Goal: Task Accomplishment & Management: Use online tool/utility

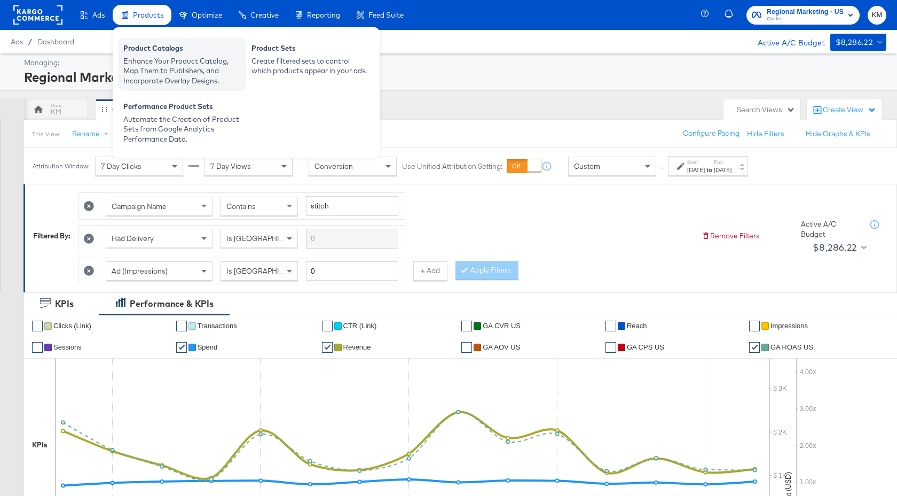
click at [148, 49] on div "Product Catalogs" at bounding box center [181, 49] width 117 height 13
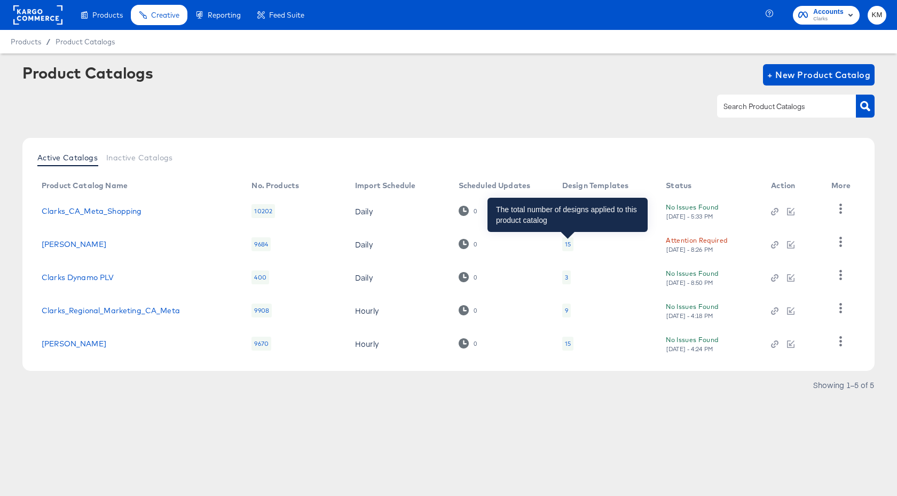
click at [567, 241] on div "15" at bounding box center [568, 244] width 6 height 9
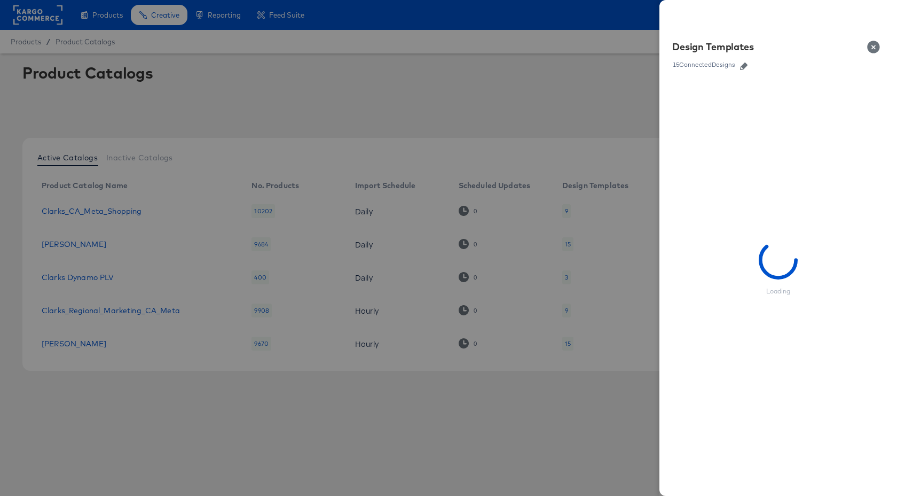
click at [745, 65] on icon "button" at bounding box center [743, 65] width 7 height 7
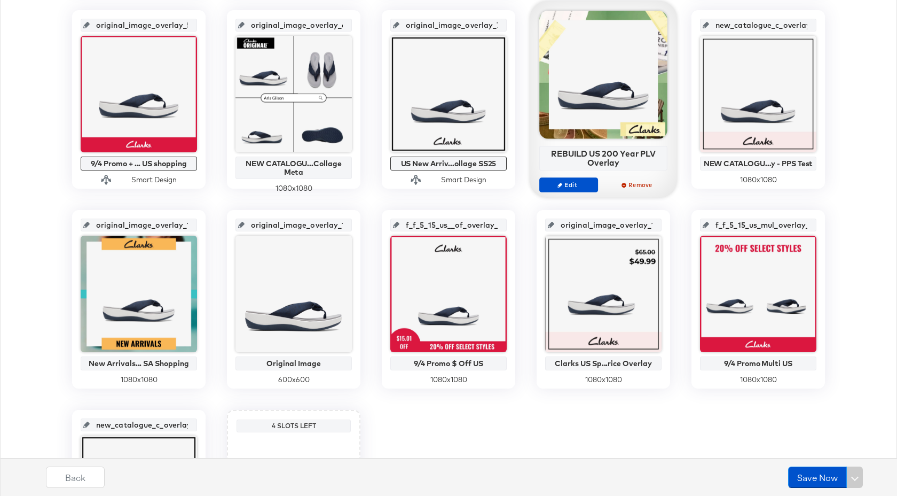
scroll to position [413, 0]
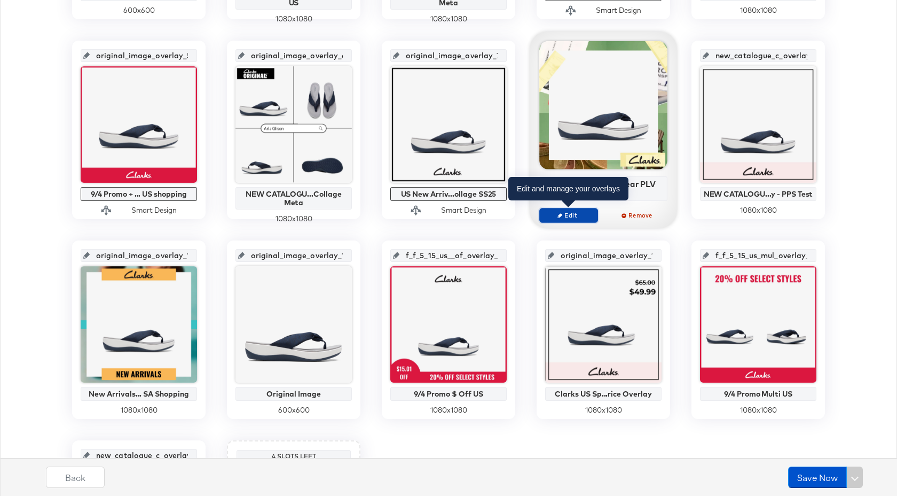
click at [582, 213] on span "Edit" at bounding box center [568, 215] width 49 height 8
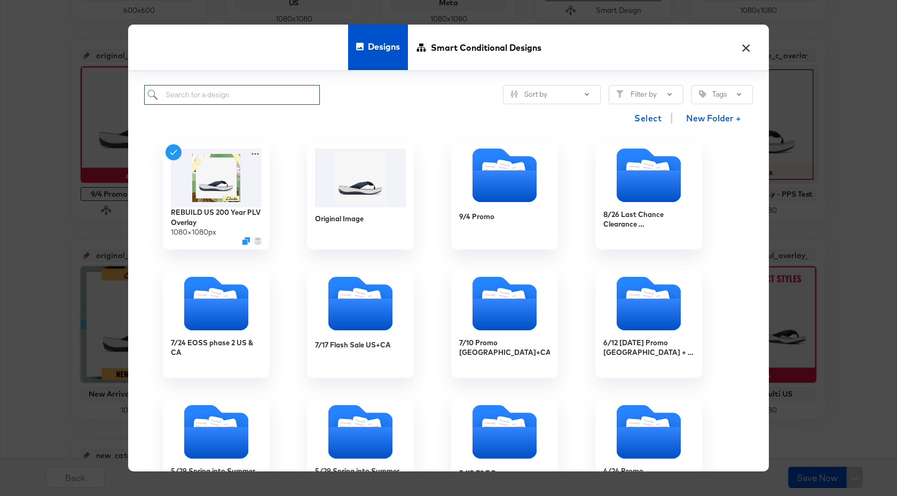
click at [247, 95] on input "search" at bounding box center [232, 95] width 176 height 20
type input "plv"
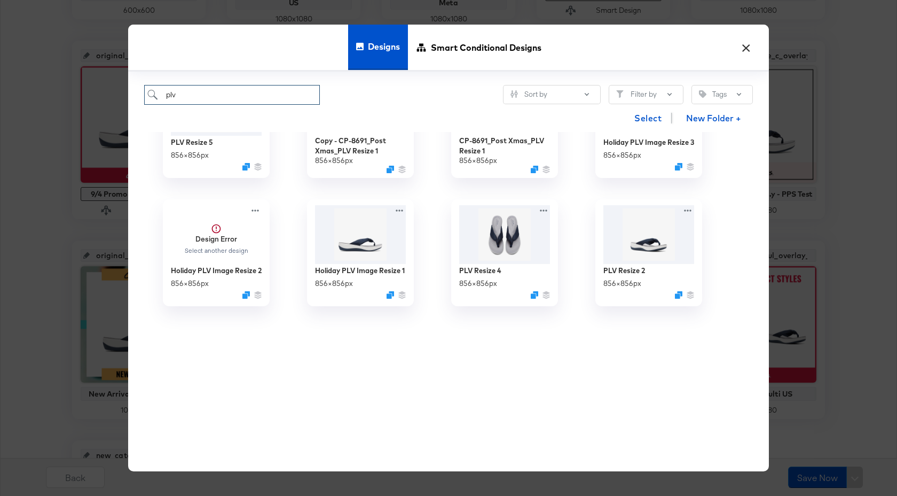
scroll to position [0, 0]
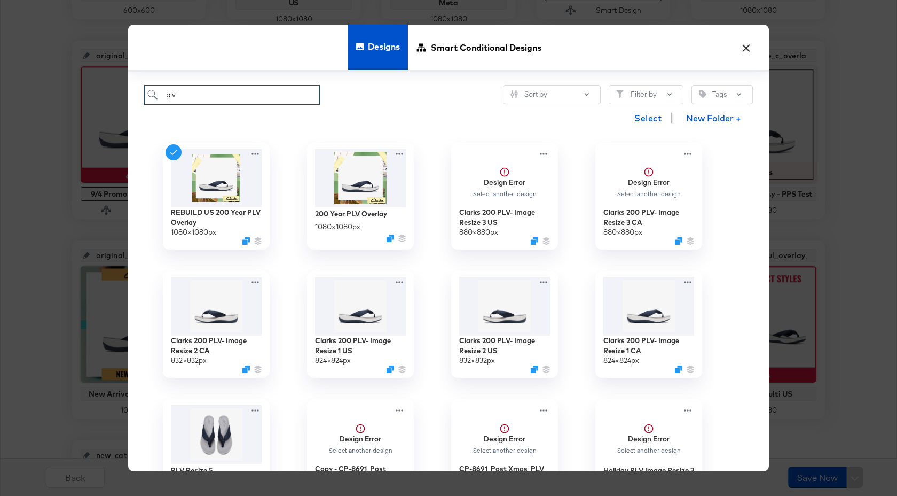
drag, startPoint x: 186, startPoint y: 93, endPoint x: 157, endPoint y: 93, distance: 28.8
click at [157, 93] on input "plv" at bounding box center [232, 95] width 176 height 20
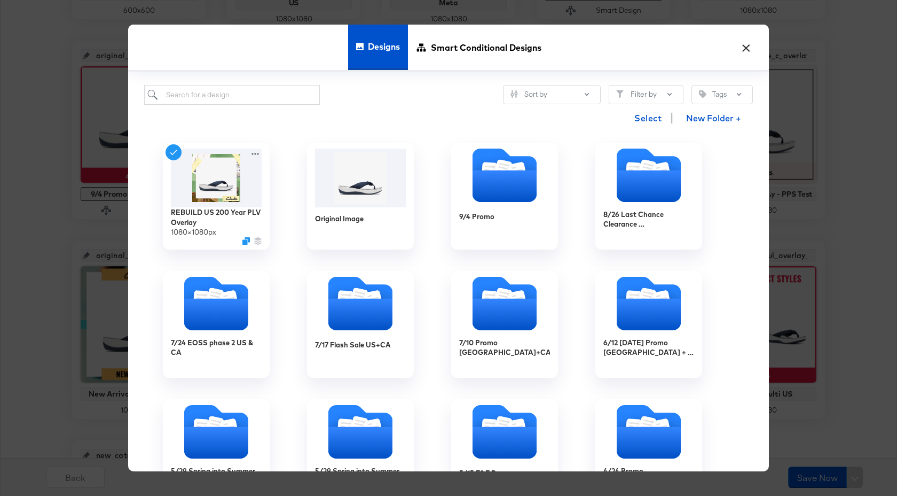
click at [746, 49] on button "×" at bounding box center [745, 44] width 19 height 19
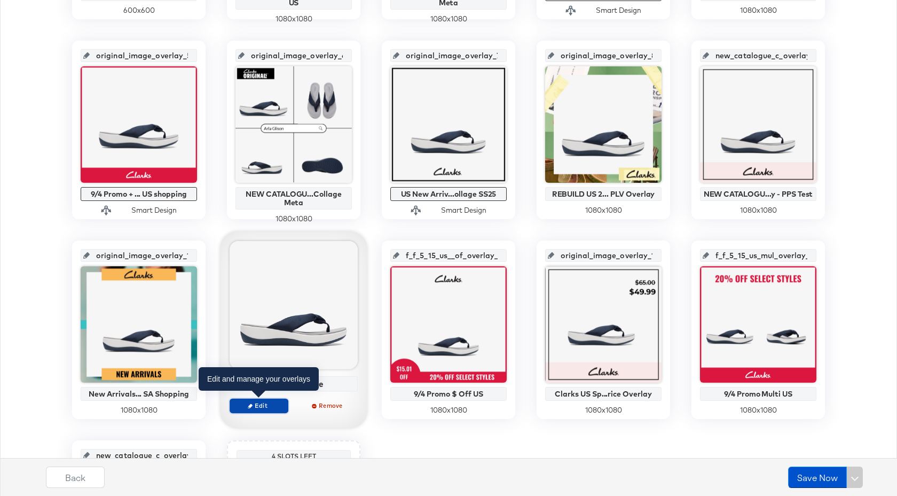
click at [269, 409] on span "Edit" at bounding box center [258, 405] width 49 height 8
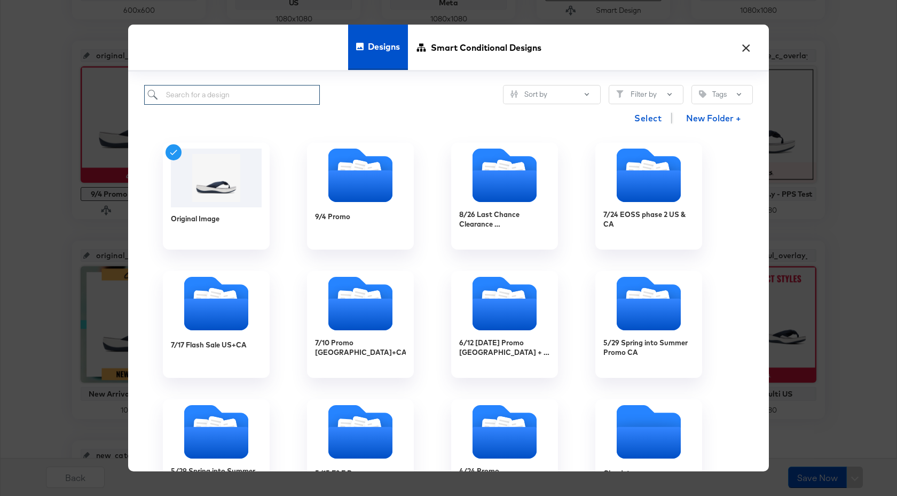
click at [232, 93] on input "search" at bounding box center [232, 95] width 176 height 20
paste input "NEW CATALOGUE US Full Price/New Arrivals Collage SS25"
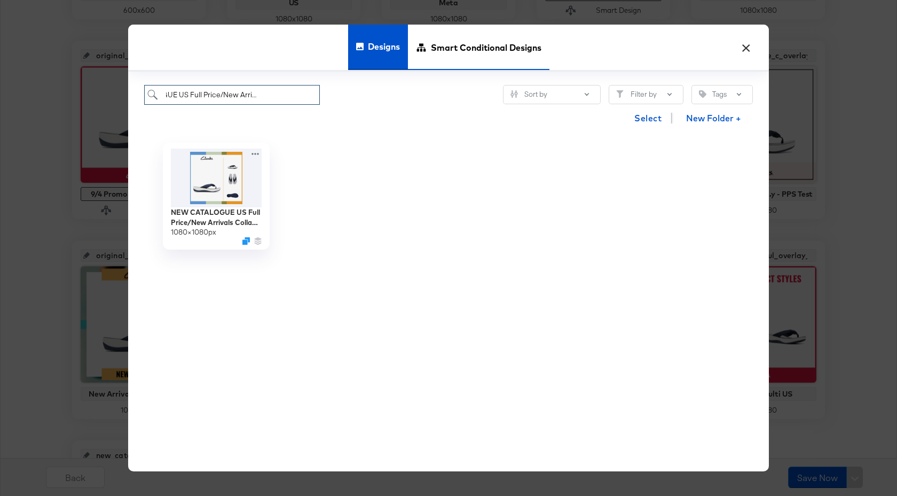
type input "NEW CATALOGUE US Full Price/New Arrivals Collage SS25"
click at [446, 61] on span "Smart Conditional Designs" at bounding box center [486, 47] width 111 height 47
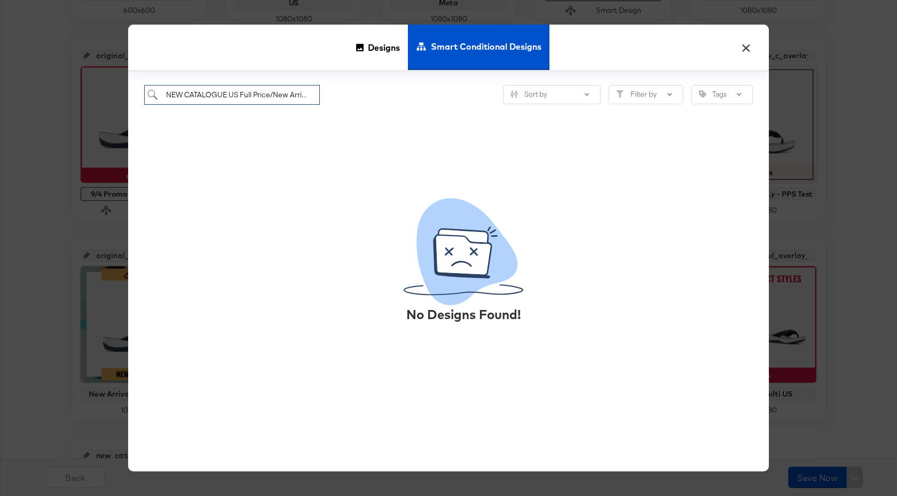
scroll to position [0, 50]
drag, startPoint x: 164, startPoint y: 96, endPoint x: 374, endPoint y: 98, distance: 210.4
click at [374, 98] on div "NEW CATALOGUE US Full Price/New Arrivals Collage SS25 Sort by Filter by Tags" at bounding box center [448, 95] width 609 height 20
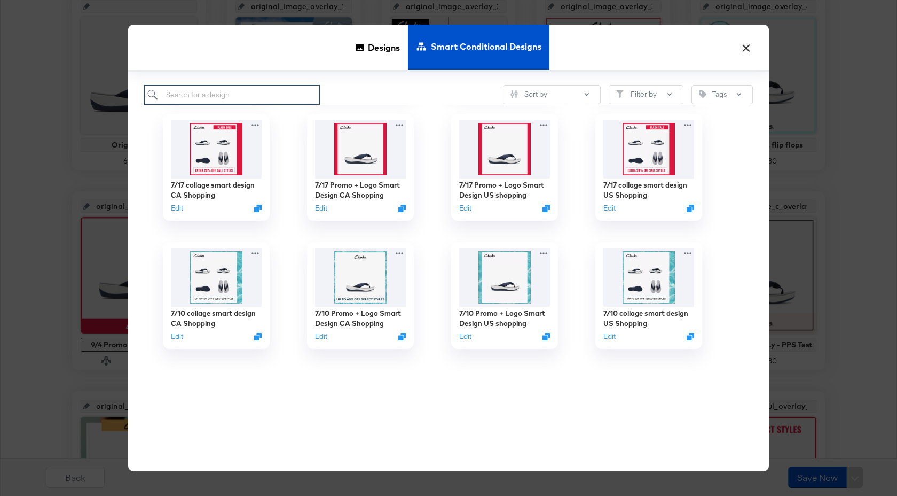
scroll to position [0, 0]
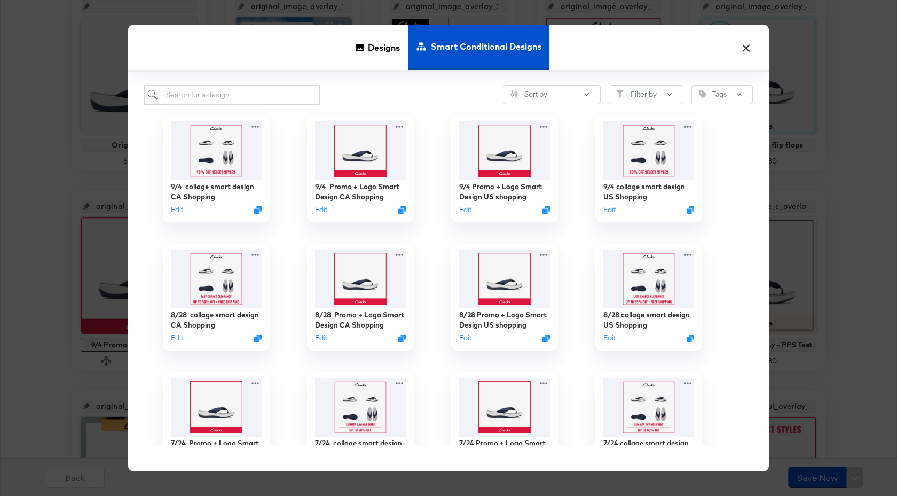
click at [743, 46] on button "×" at bounding box center [745, 44] width 19 height 19
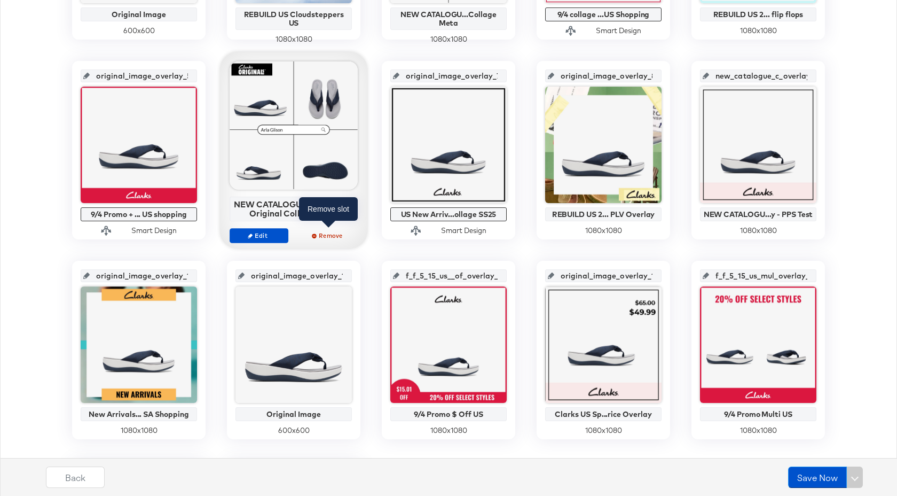
scroll to position [504, 0]
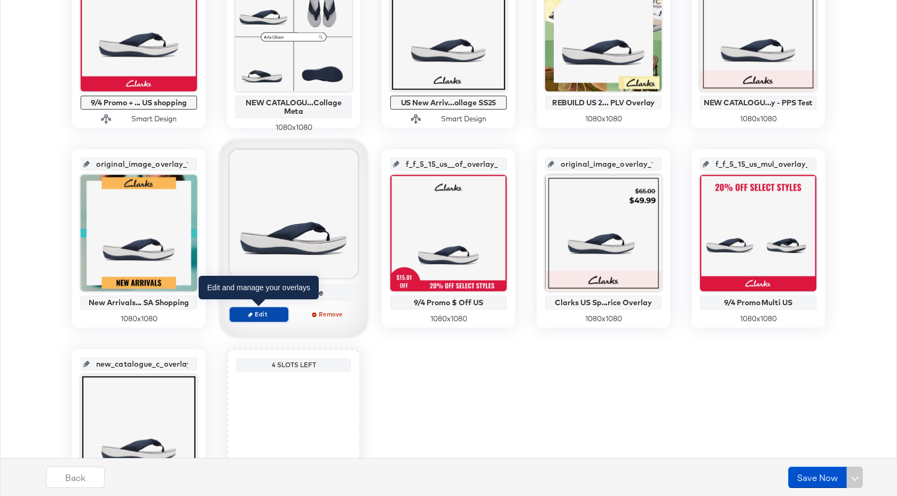
click at [278, 312] on span "Edit" at bounding box center [258, 314] width 49 height 8
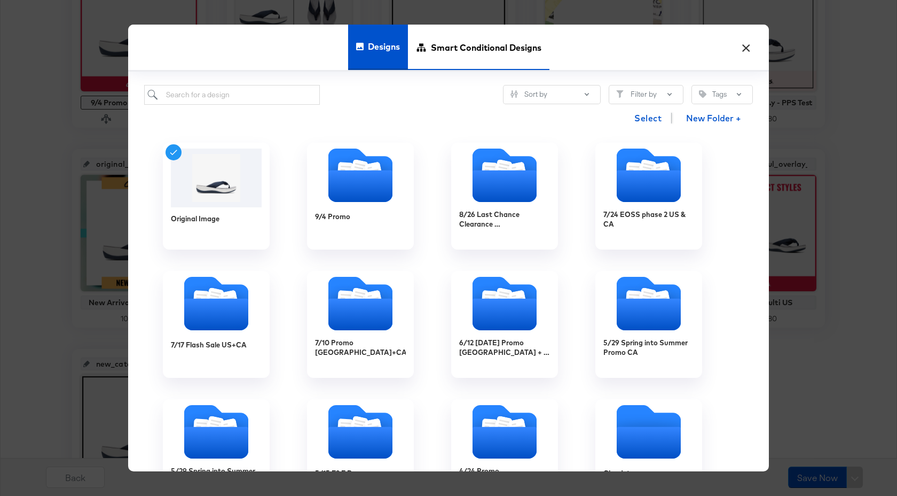
click at [479, 47] on span "Smart Conditional Designs" at bounding box center [486, 47] width 111 height 47
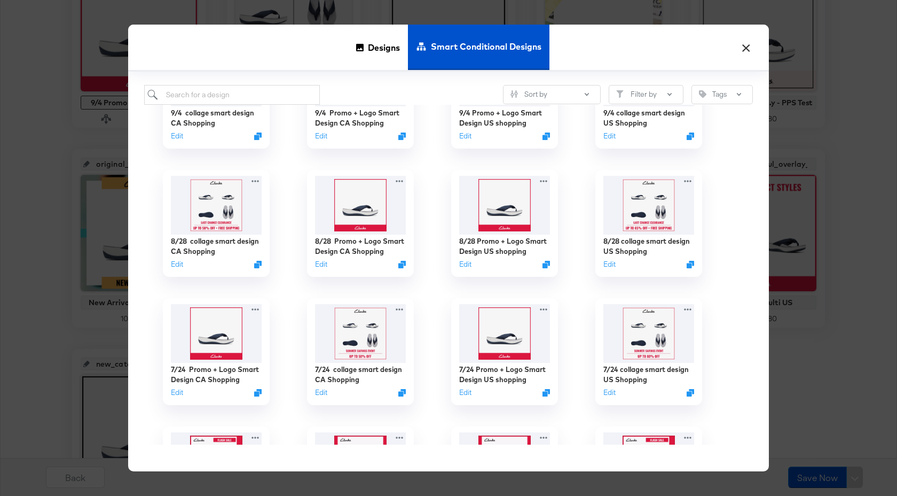
scroll to position [77, 0]
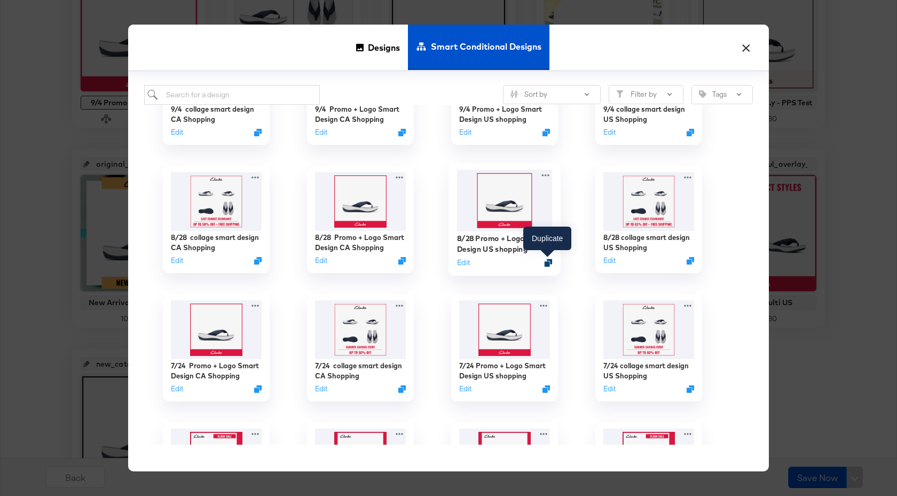
click at [546, 264] on icon "Duplicate" at bounding box center [549, 262] width 8 height 8
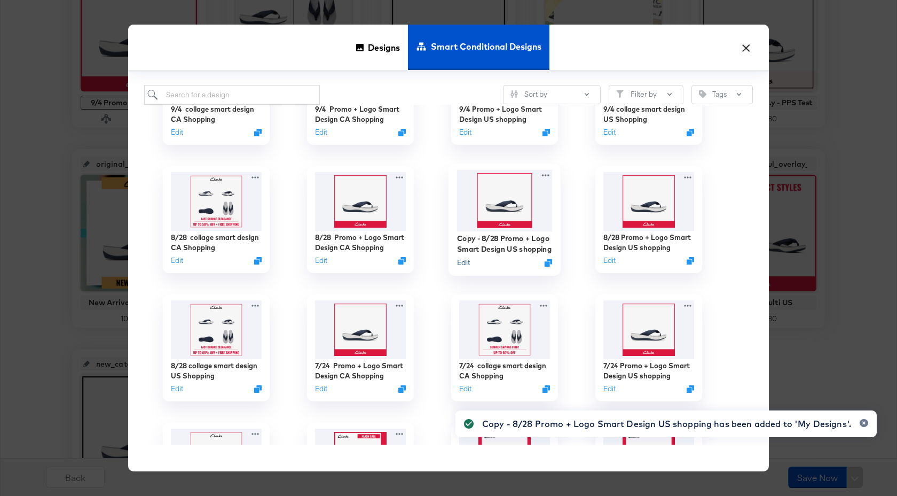
click at [461, 264] on button "Edit" at bounding box center [463, 262] width 13 height 10
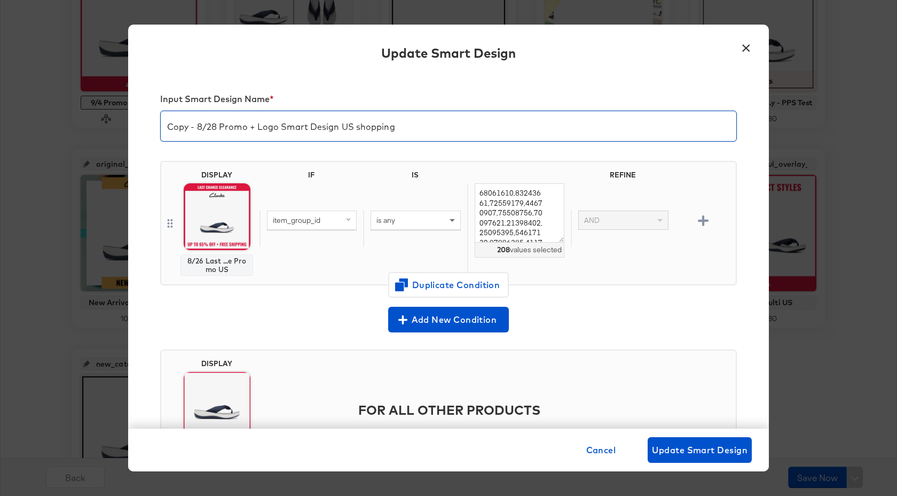
drag, startPoint x: 393, startPoint y: 129, endPoint x: 168, endPoint y: 131, distance: 224.3
click at [168, 131] on input "Copy - 8/28 Promo + Logo Smart Design US shopping" at bounding box center [449, 122] width 576 height 30
type input "New Arrivals Collage Smart Design"
drag, startPoint x: 479, startPoint y: 193, endPoint x: 560, endPoint y: 270, distance: 111.8
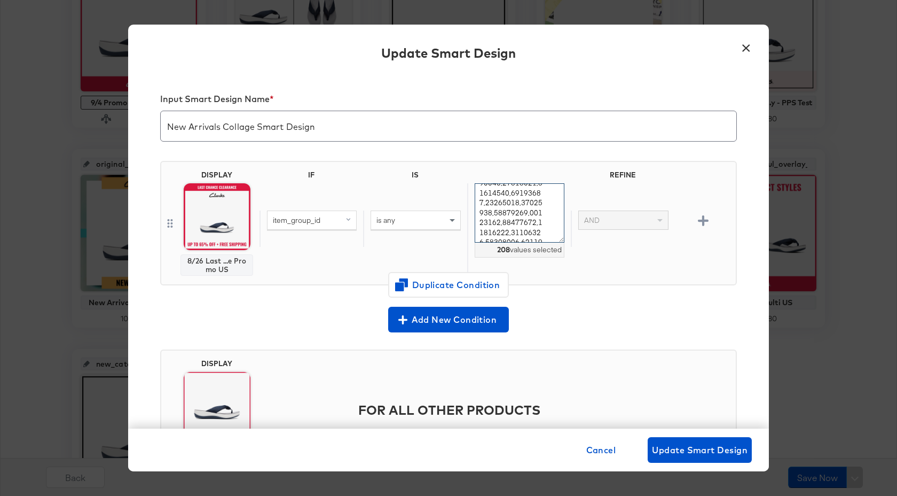
click at [560, 270] on div "208 values selected" at bounding box center [519, 228] width 104 height 91
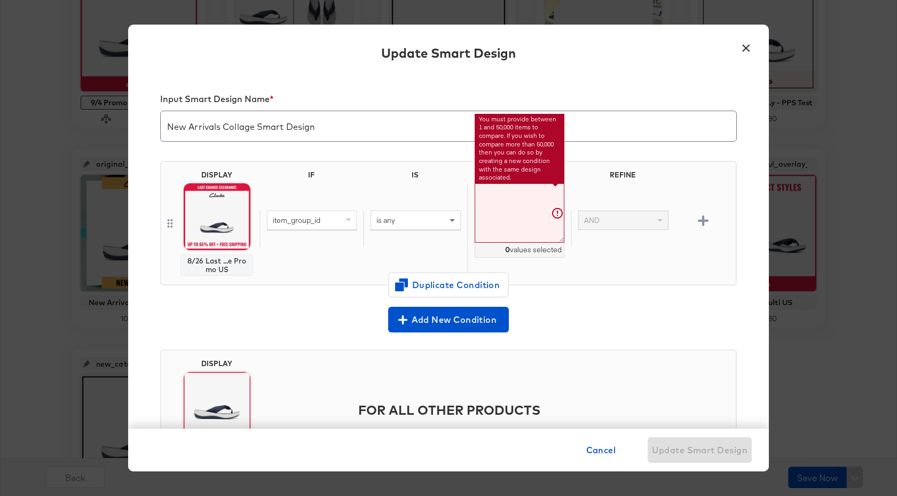
paste textarea "26184064,26184065,26184066,26184068,26184067,26184069,26184070,26183248,2618398…"
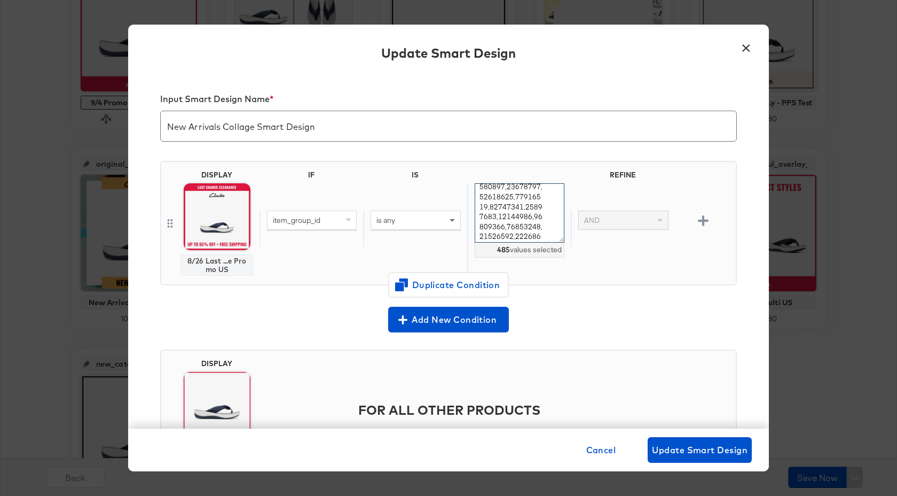
type textarea "26184064,26184065,26184066,26184068,26184067,26184069,26184070,26183248,2618398…"
click at [321, 129] on input "New Arrivals Collage Smart Design" at bounding box center [449, 122] width 576 height 30
type input "New Arrivals Collage Smart Design AW25"
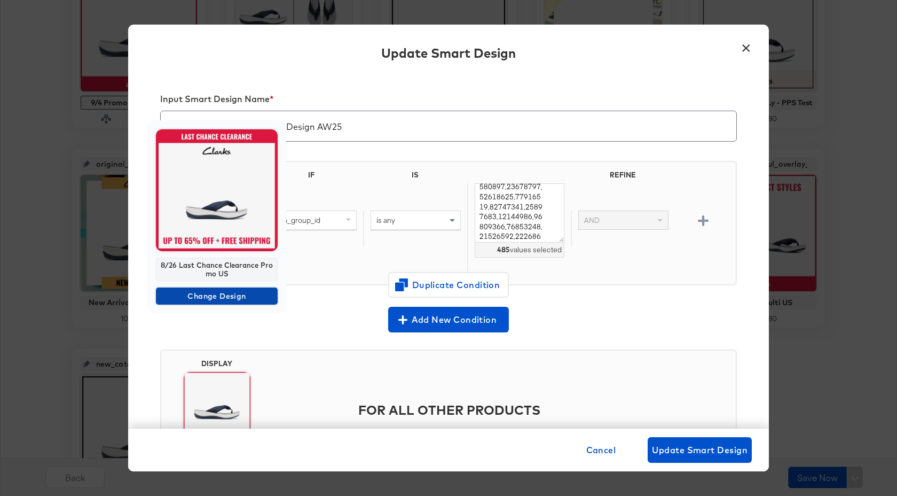
click at [222, 297] on span "Change Design" at bounding box center [216, 295] width 113 height 13
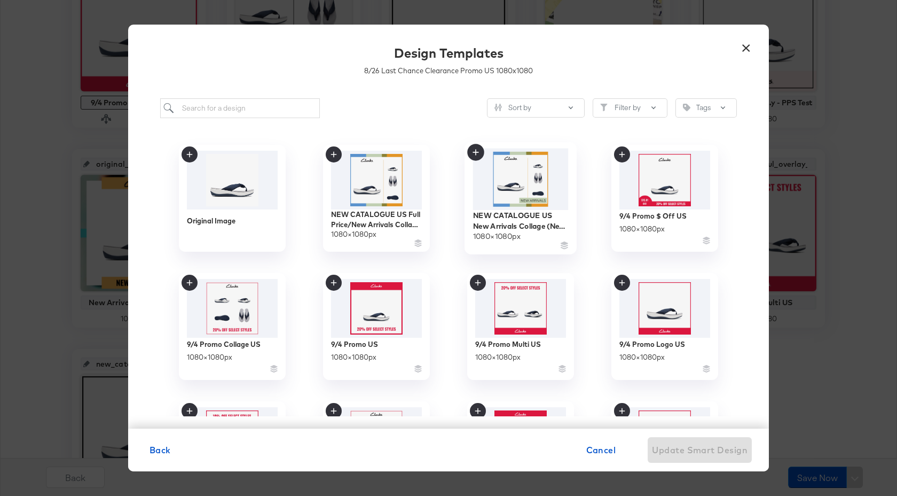
click at [476, 149] on icon at bounding box center [475, 152] width 17 height 17
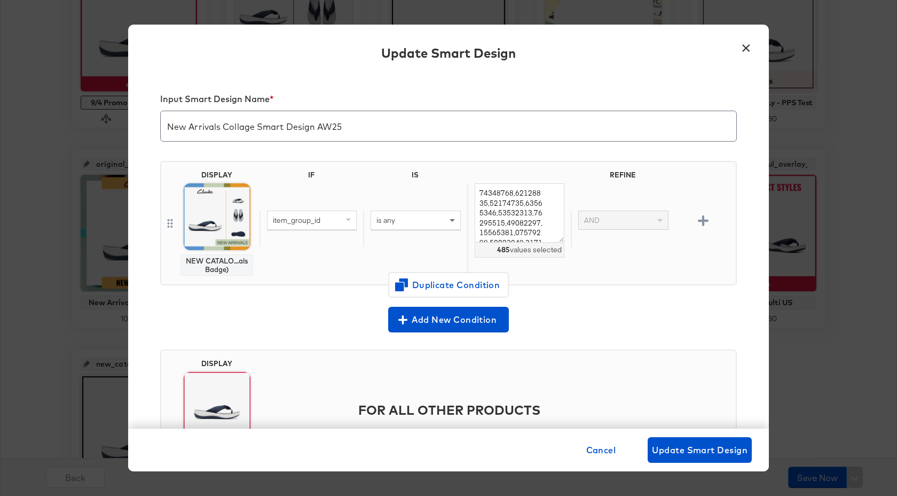
scroll to position [73, 0]
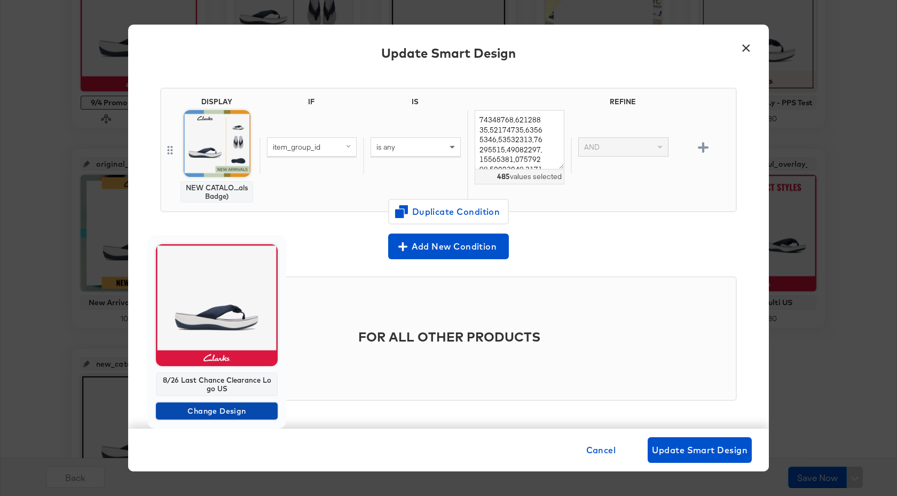
click at [222, 407] on span "Change Design" at bounding box center [216, 410] width 113 height 13
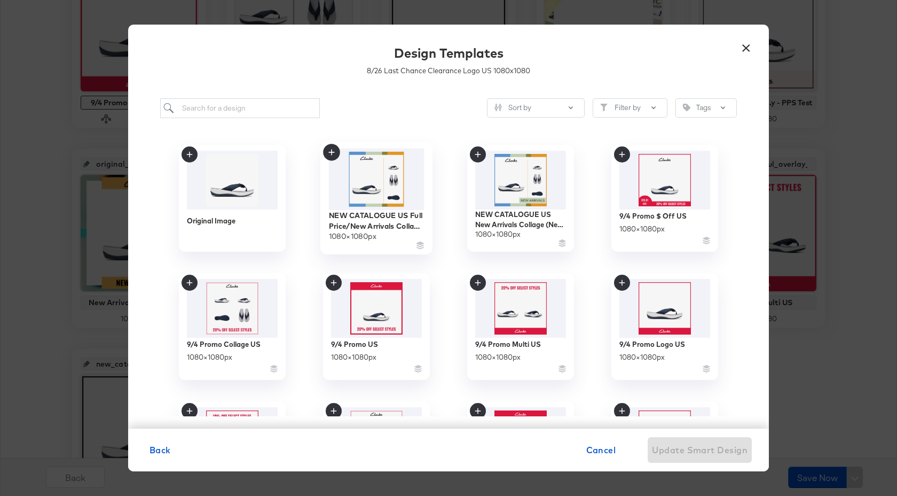
click at [328, 149] on icon at bounding box center [331, 152] width 17 height 17
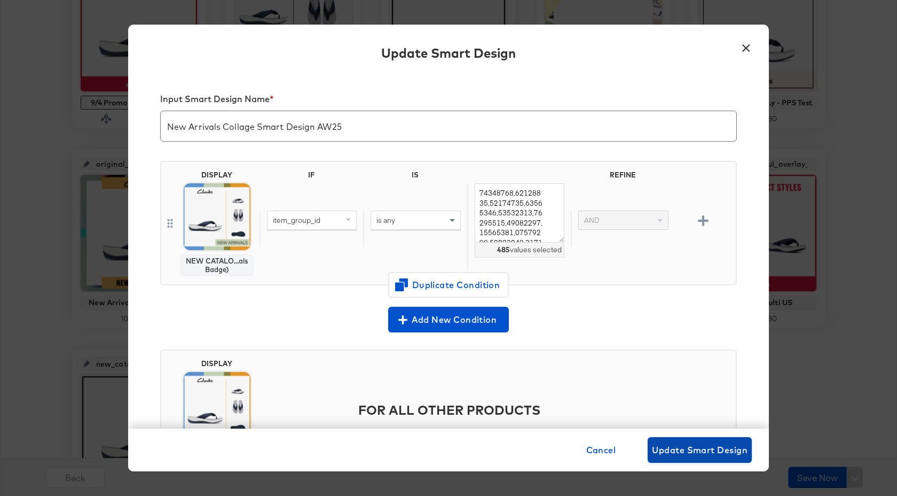
click at [684, 450] on span "Update Smart Design" at bounding box center [700, 449] width 96 height 15
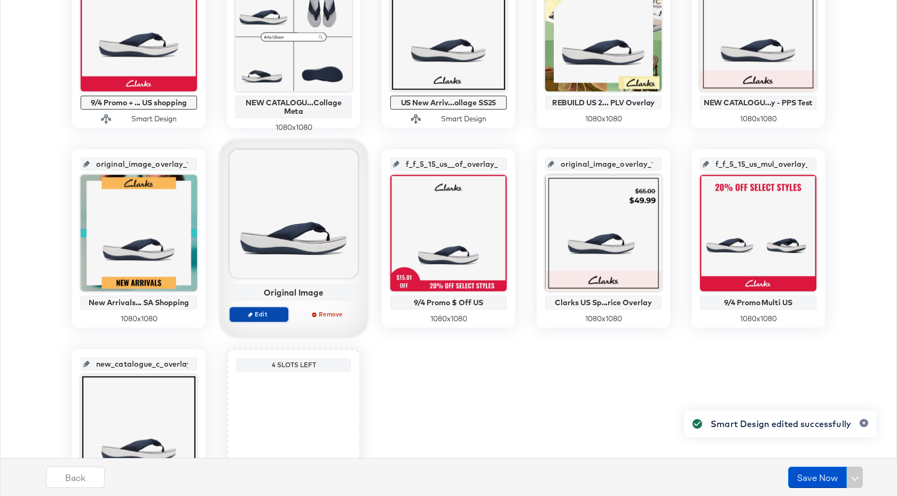
click at [264, 313] on span "Edit" at bounding box center [258, 314] width 49 height 8
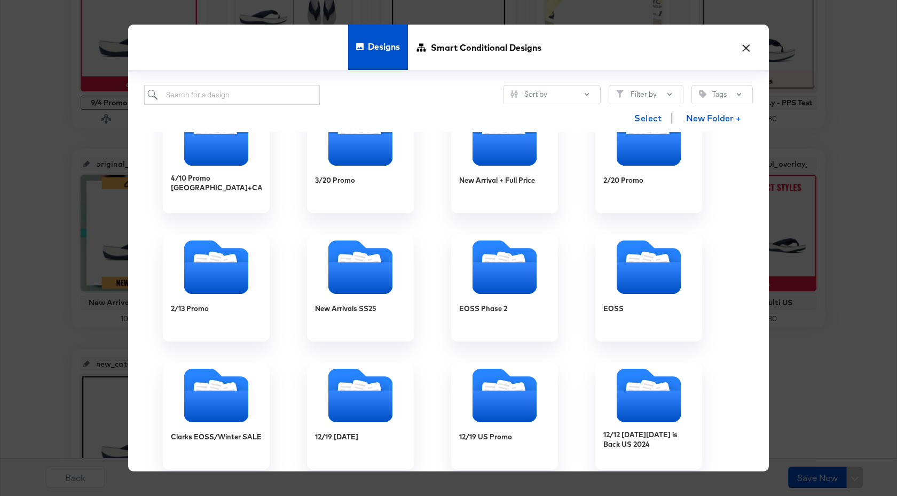
scroll to position [584, 0]
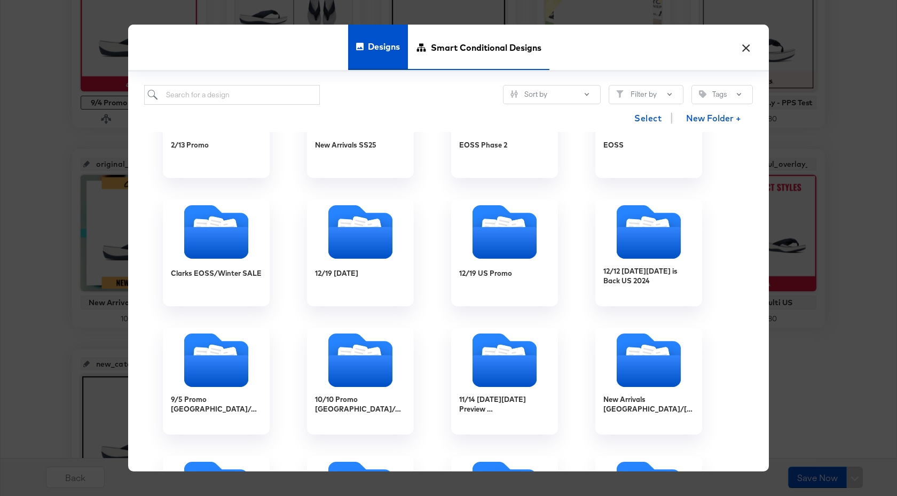
click at [462, 65] on span "Smart Conditional Designs" at bounding box center [486, 47] width 111 height 47
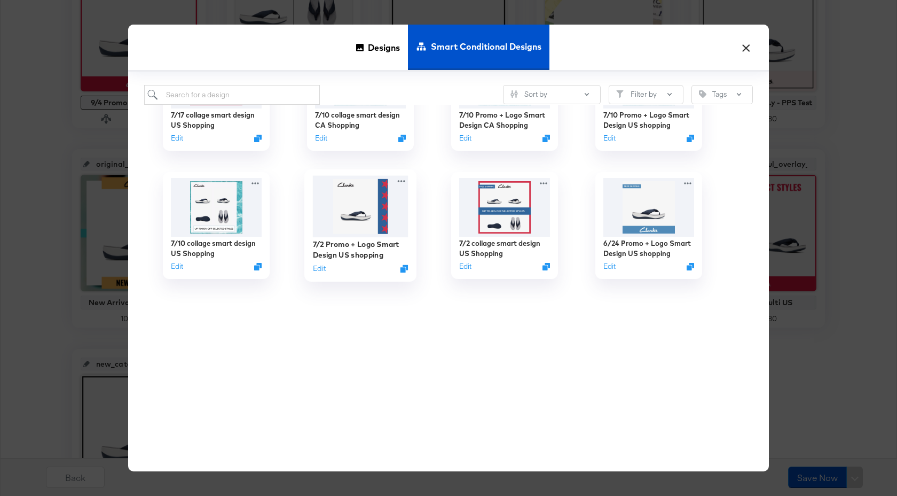
scroll to position [0, 0]
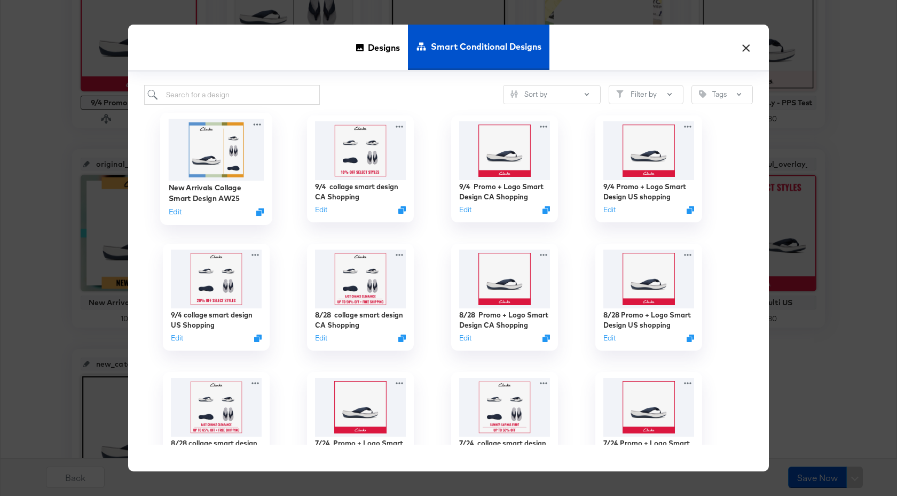
click at [218, 163] on img at bounding box center [217, 149] width 96 height 61
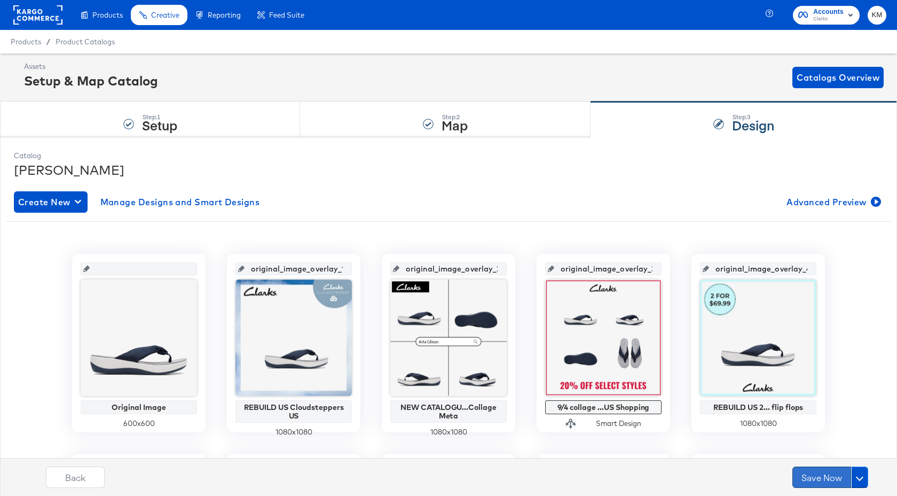
click at [826, 476] on button "Save Now" at bounding box center [822, 476] width 59 height 21
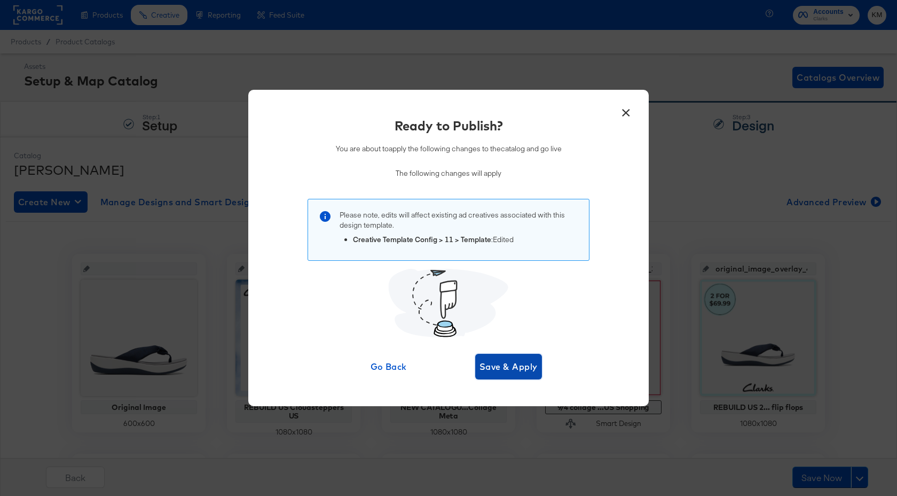
click at [521, 371] on span "Save & Apply" at bounding box center [509, 366] width 58 height 15
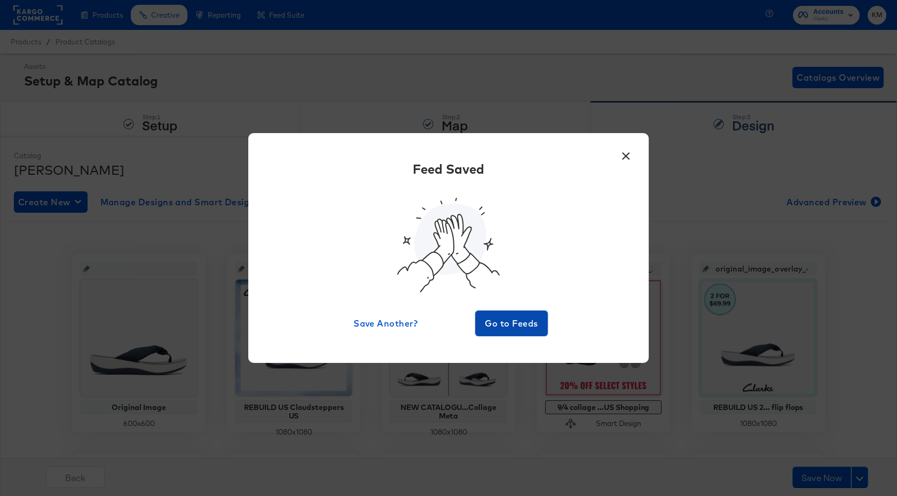
click at [507, 331] on button "Go to Feeds" at bounding box center [511, 323] width 73 height 26
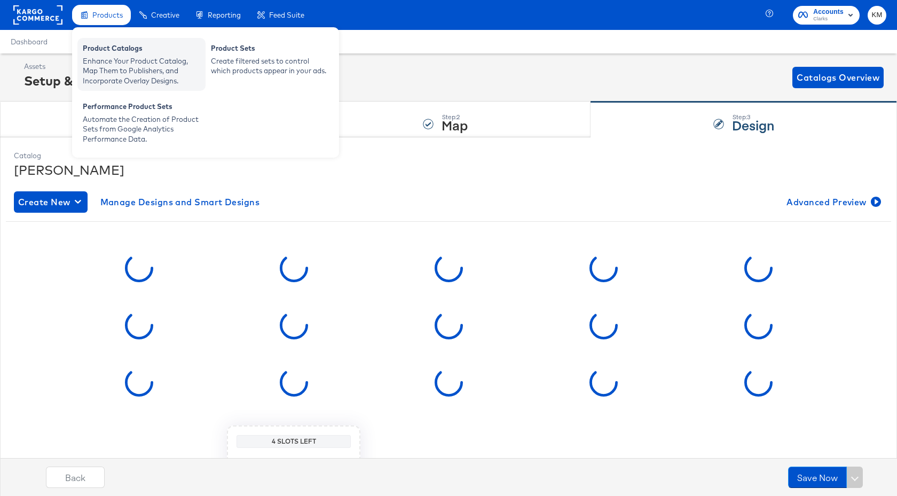
click at [116, 79] on div "Enhance Your Product Catalog, Map Them to Publishers, and Incorporate Overlay D…" at bounding box center [141, 71] width 117 height 30
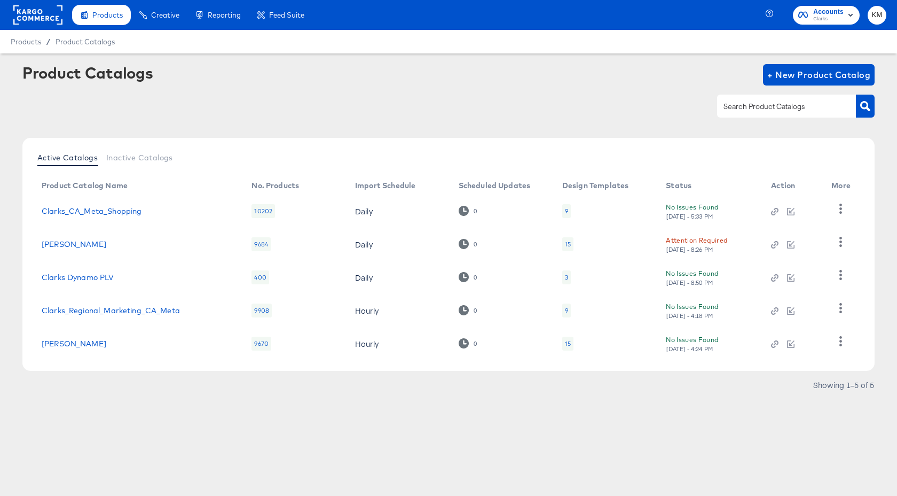
click at [569, 211] on div "9" at bounding box center [566, 211] width 9 height 14
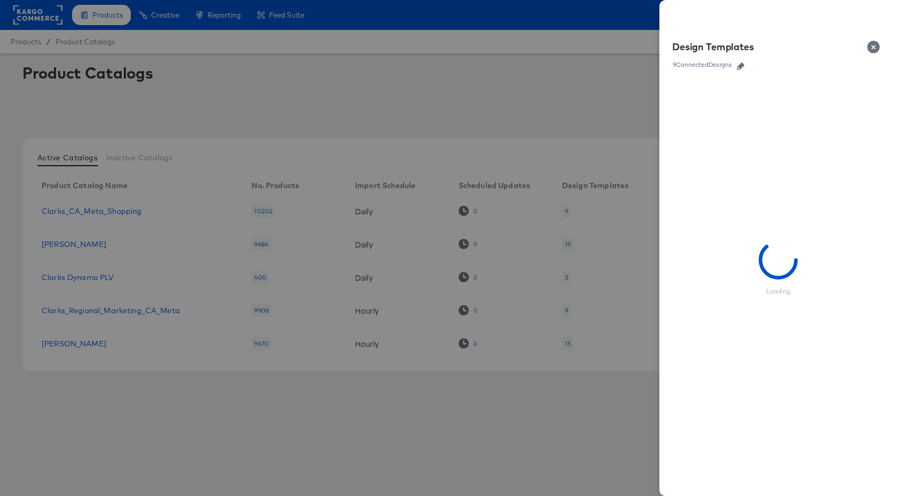
click at [742, 66] on icon "button" at bounding box center [740, 65] width 7 height 7
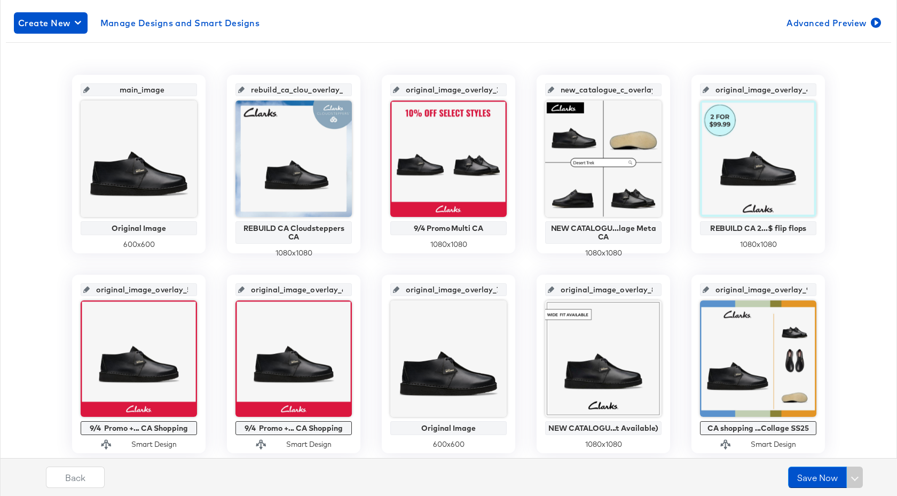
scroll to position [413, 0]
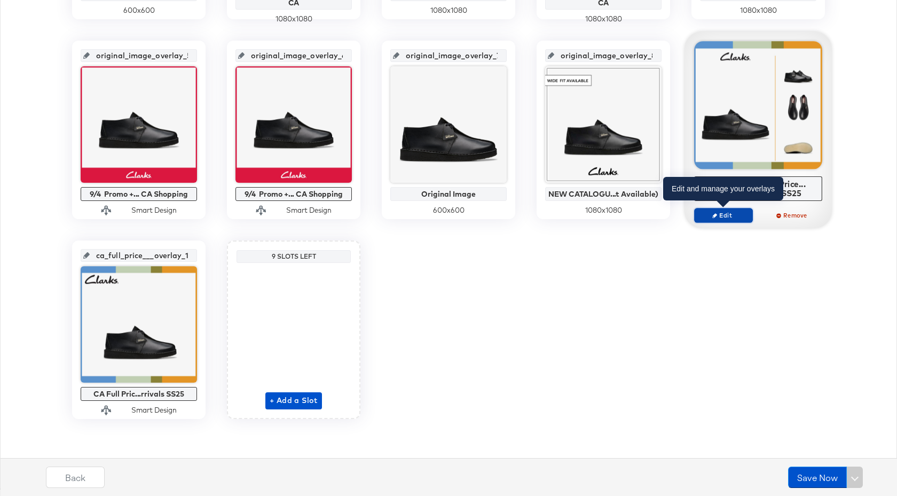
click at [737, 212] on span "Edit" at bounding box center [723, 215] width 49 height 8
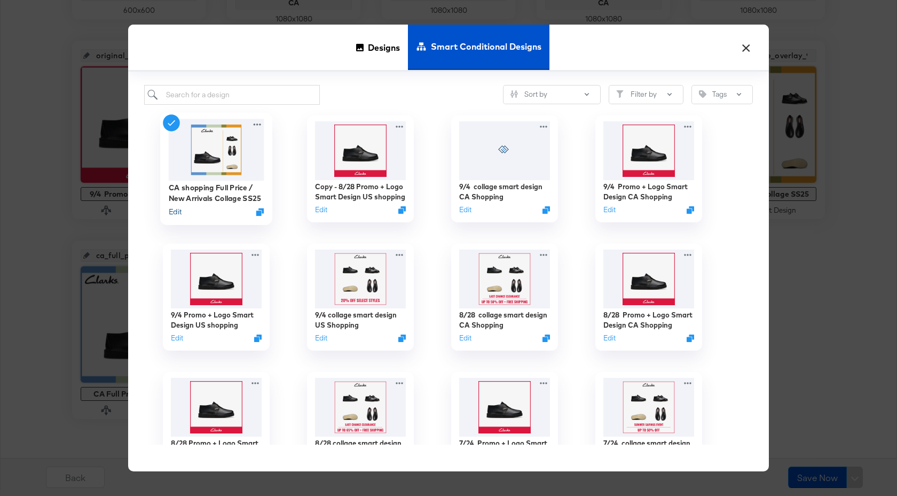
click at [173, 211] on button "Edit" at bounding box center [175, 212] width 13 height 10
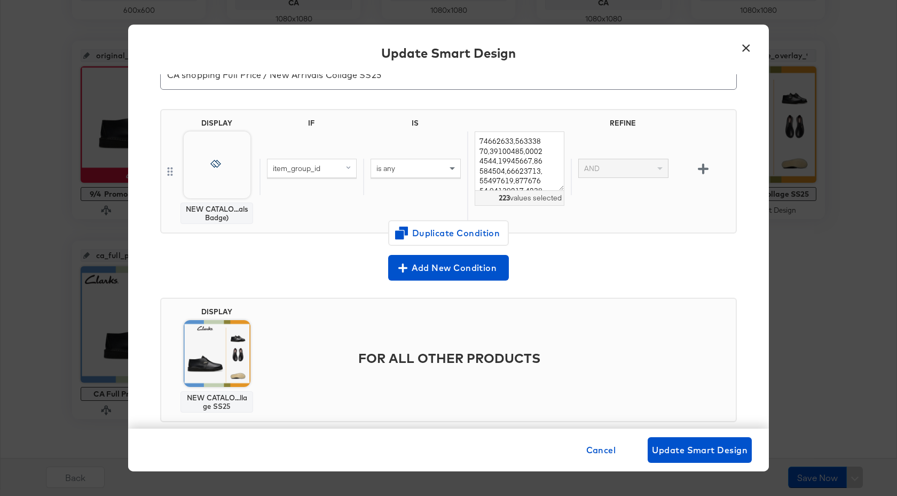
scroll to position [54, 0]
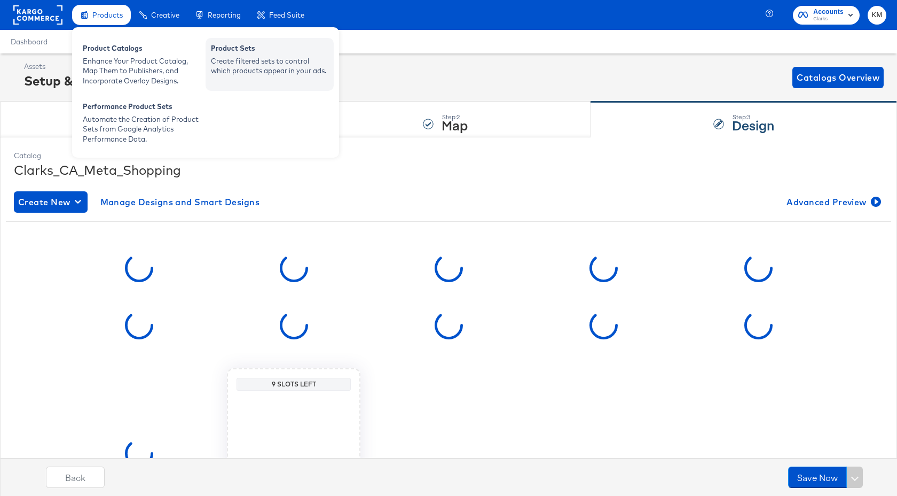
click at [247, 48] on div "Product Sets" at bounding box center [269, 49] width 117 height 13
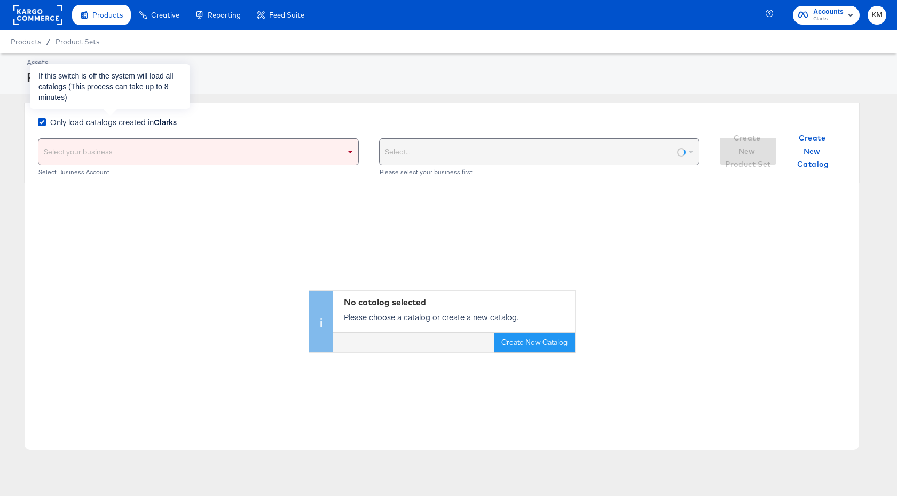
click at [148, 124] on span "Only load catalogs created in Clarks" at bounding box center [113, 121] width 127 height 11
click at [0, 0] on input "Only load catalogs created in Clarks" at bounding box center [0, 0] width 0 height 0
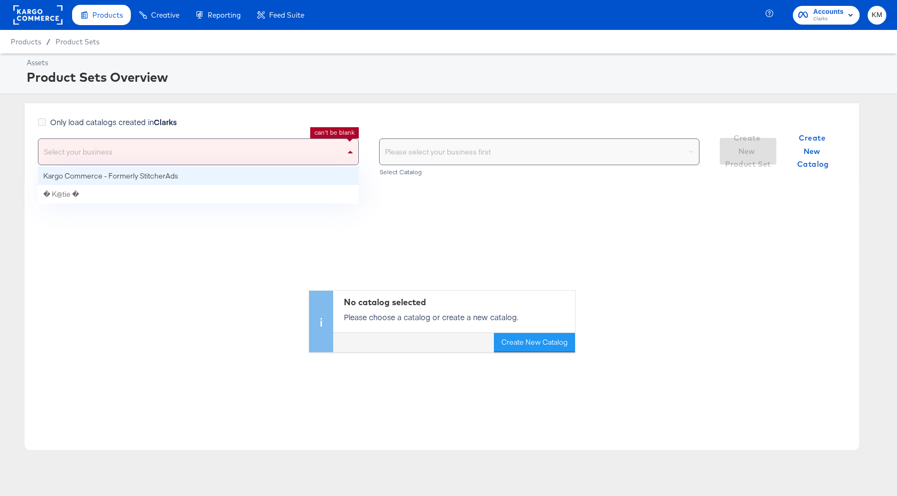
click at [155, 153] on div "Select your business" at bounding box center [198, 152] width 320 height 26
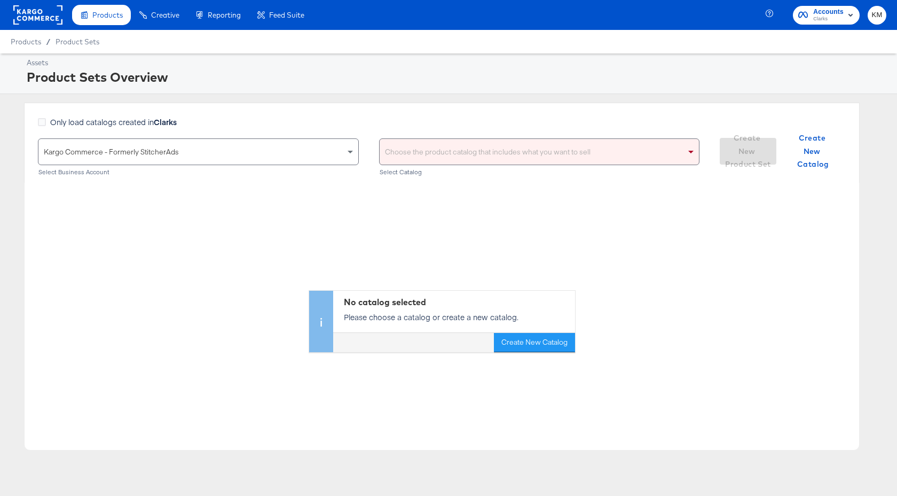
click at [437, 154] on div "Choose the product catalog that includes what you want to sell" at bounding box center [540, 152] width 320 height 26
type input "clarks"
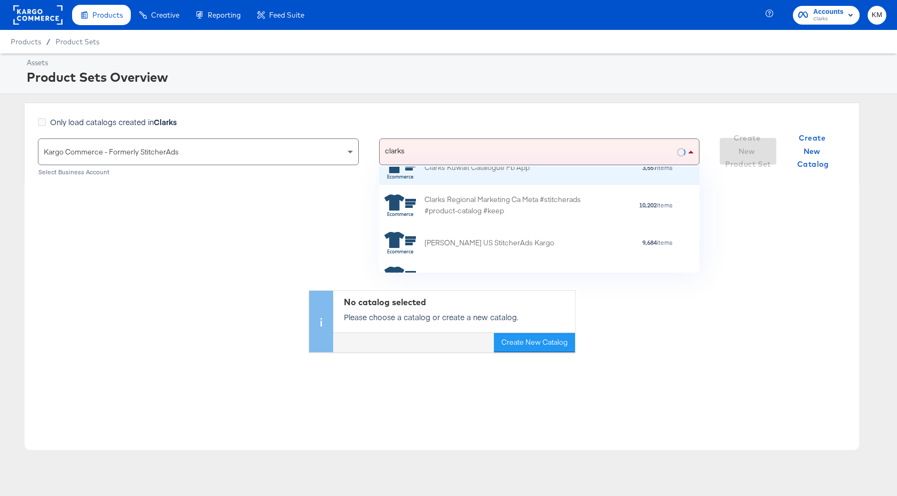
scroll to position [62, 0]
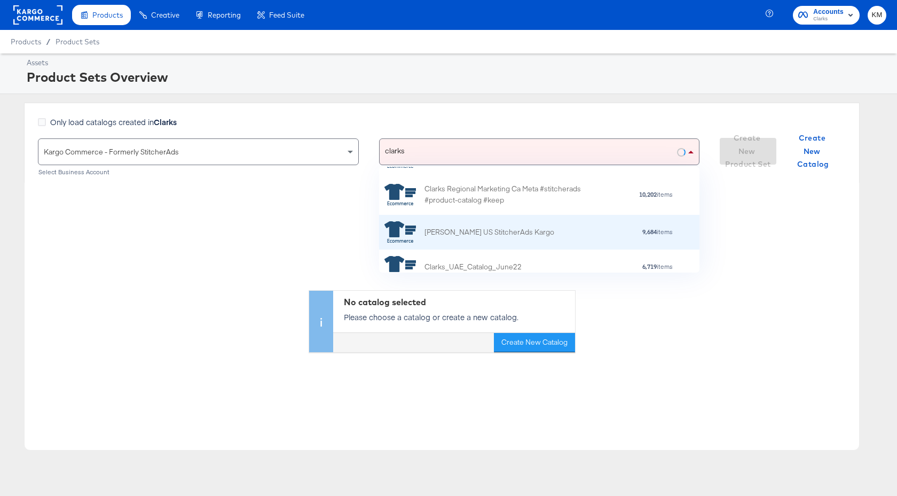
click at [503, 233] on div "[PERSON_NAME] US StitcherAds Kargo" at bounding box center [490, 231] width 130 height 11
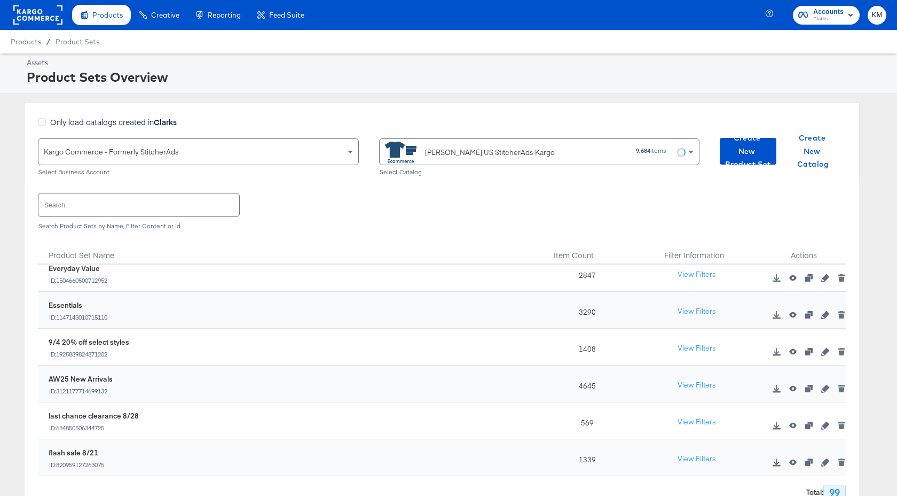
scroll to position [54, 0]
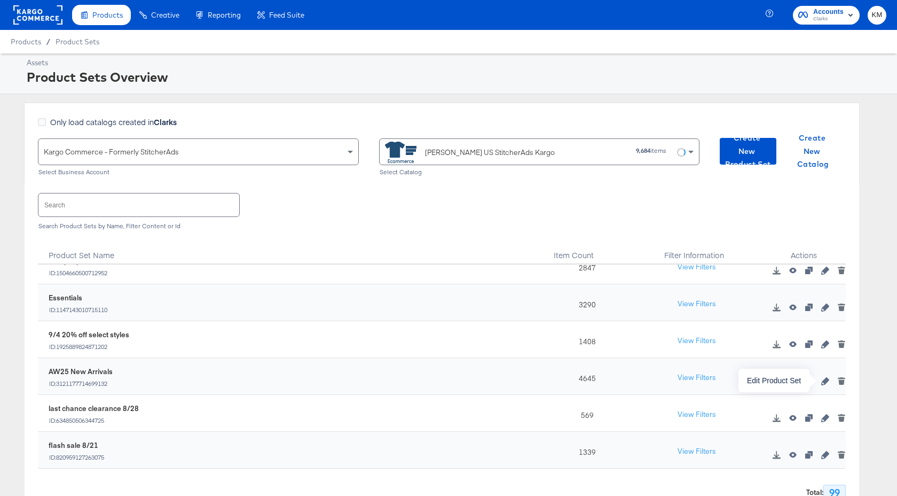
click at [825, 381] on icon "button" at bounding box center [824, 380] width 7 height 7
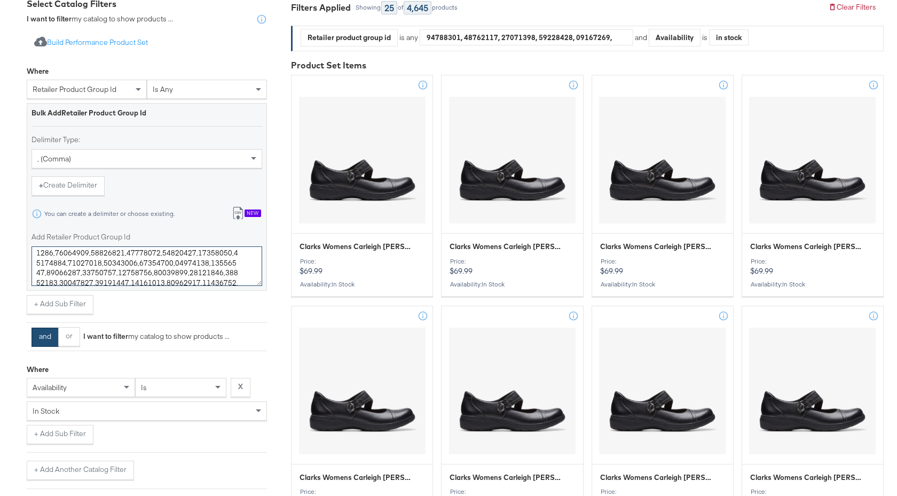
scroll to position [773, 0]
drag, startPoint x: 36, startPoint y: 257, endPoint x: 222, endPoint y: 323, distance: 196.9
click at [222, 323] on div "Where retailer product group id is any Bulk Add Retailer Product Group Id Delim…" at bounding box center [147, 270] width 240 height 418
